Goal: Transaction & Acquisition: Obtain resource

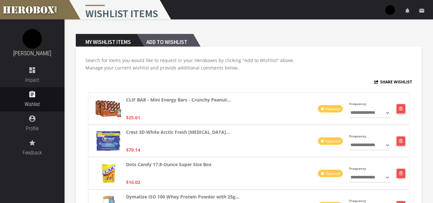
click at [157, 46] on h2 "Add to Wishlist" at bounding box center [165, 40] width 56 height 13
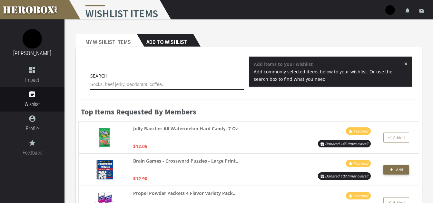
click at [147, 83] on input "text" at bounding box center [167, 84] width 154 height 10
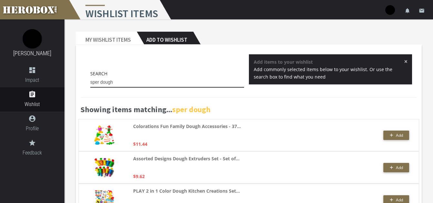
scroll to position [3, 0]
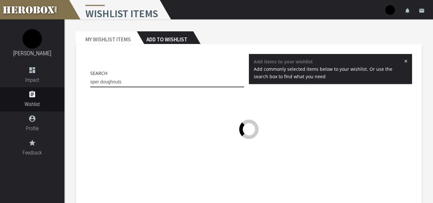
type input "sper doughnuts"
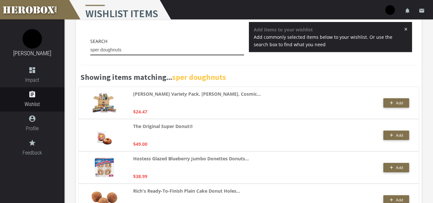
scroll to position [35, 0]
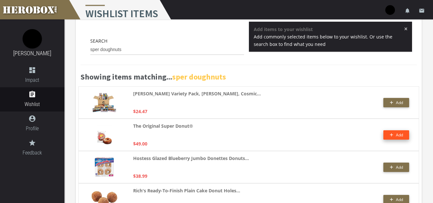
click at [392, 135] on icon "button" at bounding box center [391, 134] width 3 height 3
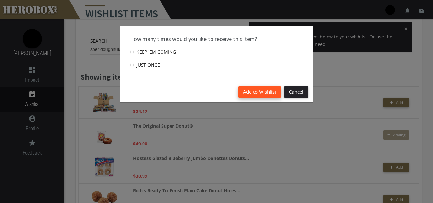
click at [261, 94] on button "Add to Wishlist" at bounding box center [259, 91] width 43 height 11
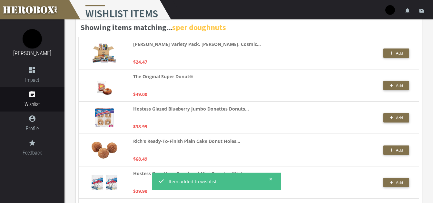
scroll to position [83, 0]
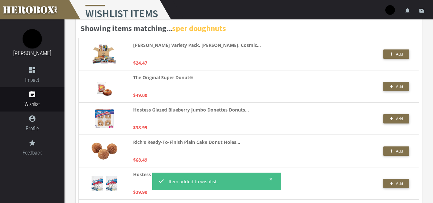
click at [261, 94] on div "The Original Super Donut® $49.00" at bounding box center [216, 86] width 167 height 25
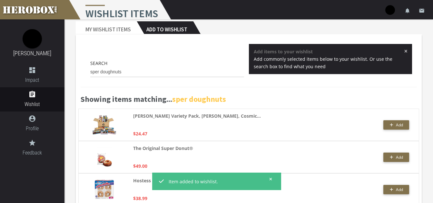
scroll to position [0, 0]
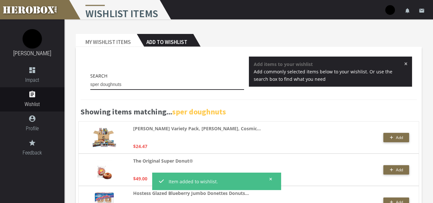
drag, startPoint x: 137, startPoint y: 81, endPoint x: 19, endPoint y: 61, distance: 120.4
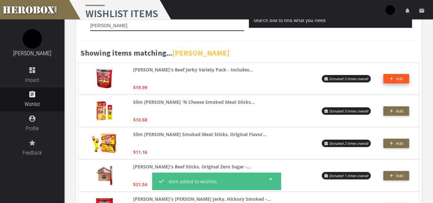
scroll to position [58, 0]
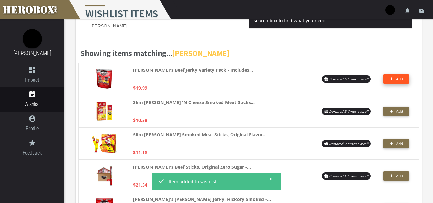
type input "[PERSON_NAME]"
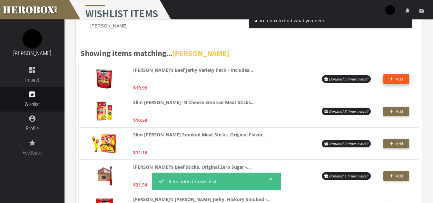
click at [399, 81] on span "Add" at bounding box center [399, 78] width 7 height 5
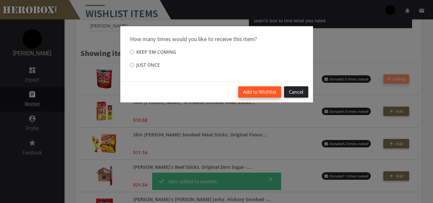
click at [244, 94] on button "Add to Wishlist" at bounding box center [259, 91] width 43 height 11
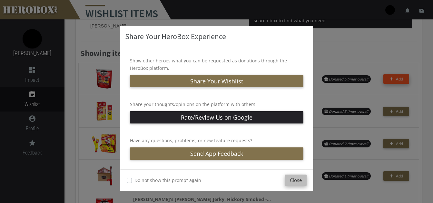
click at [295, 178] on button "Close" at bounding box center [296, 179] width 22 height 11
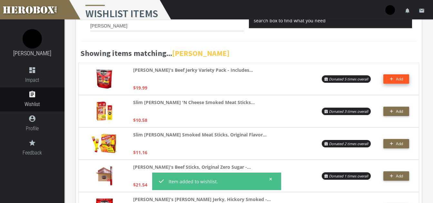
click at [295, 178] on div "Share Your HeroBox Experience Show other heroes what you can be requested as do…" at bounding box center [216, 101] width 433 height 203
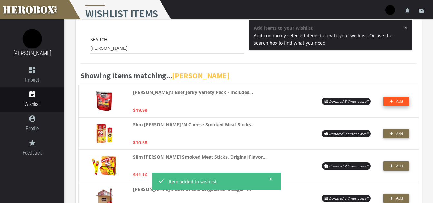
scroll to position [0, 0]
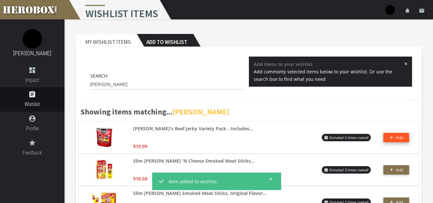
click at [406, 65] on span "×" at bounding box center [406, 63] width 4 height 6
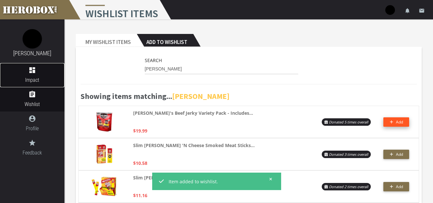
click at [39, 72] on icon "dashboard" at bounding box center [32, 70] width 65 height 8
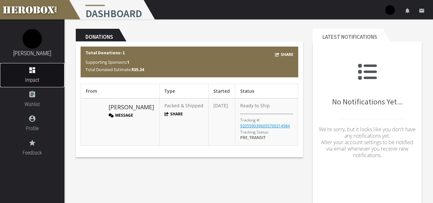
scroll to position [5, 0]
click at [122, 115] on button "Message" at bounding box center [121, 114] width 25 height 5
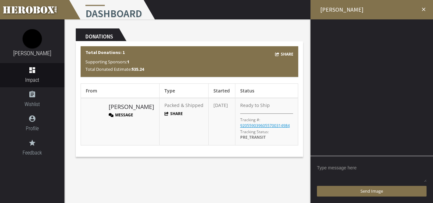
click at [346, 170] on textarea at bounding box center [372, 172] width 110 height 20
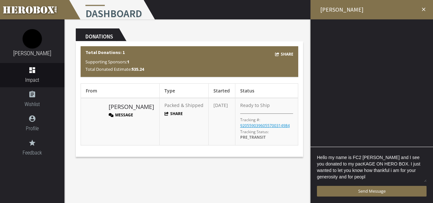
scroll to position [1, 0]
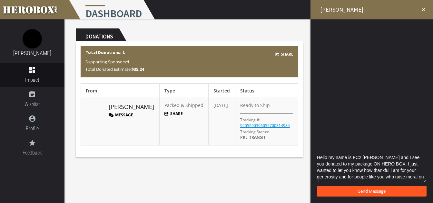
type textarea "Hello my name is FC2 [PERSON_NAME] and I see you donated to my package ON HERO …"
click at [370, 190] on span "Send Message" at bounding box center [372, 191] width 27 height 6
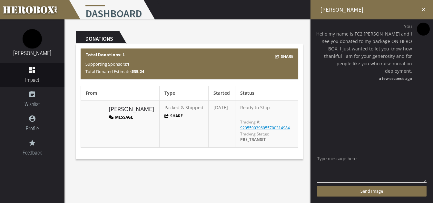
scroll to position [2, 0]
